Goal: Navigation & Orientation: Find specific page/section

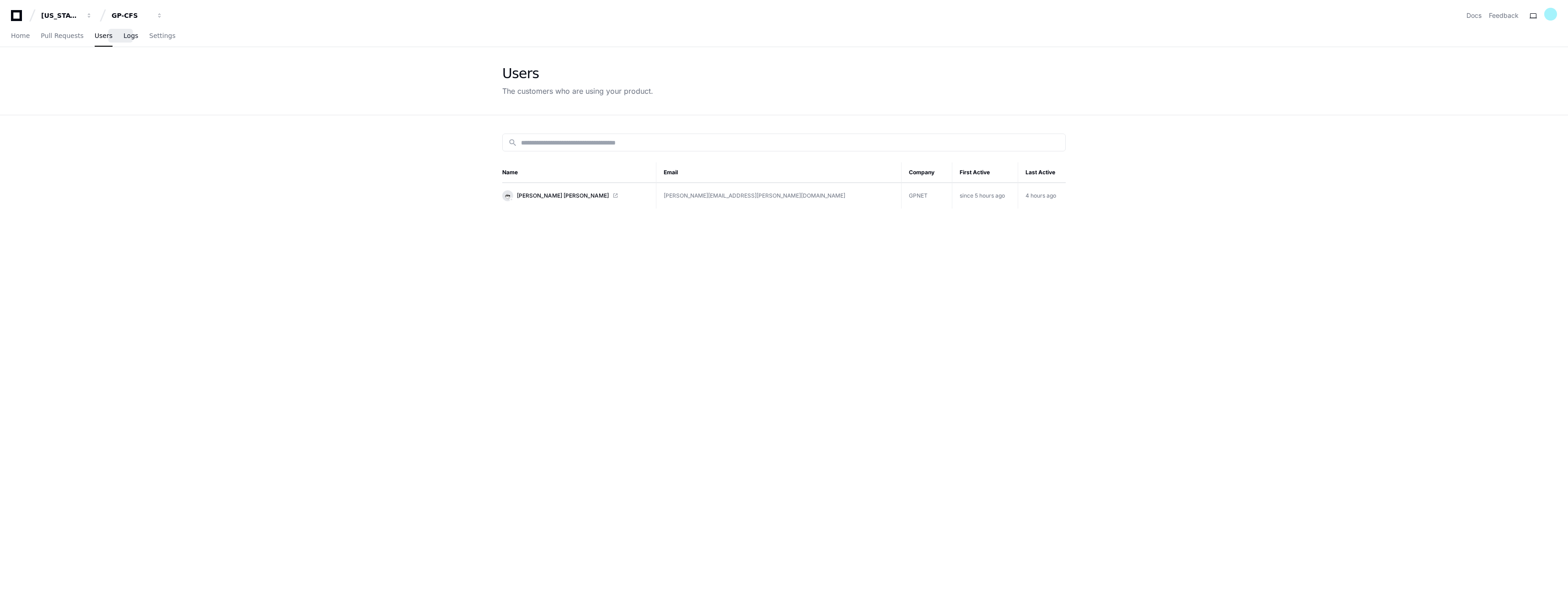
click at [124, 38] on span "Logs" at bounding box center [131, 35] width 15 height 5
click at [124, 37] on span "Logs" at bounding box center [131, 35] width 15 height 5
